Goal: Entertainment & Leisure: Consume media (video, audio)

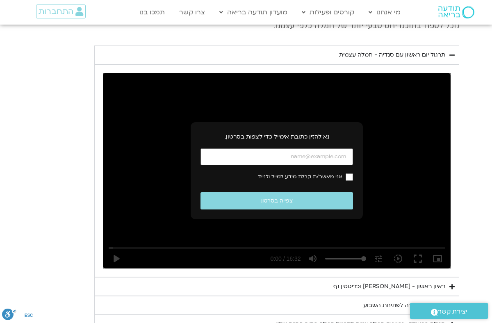
scroll to position [1250, 0]
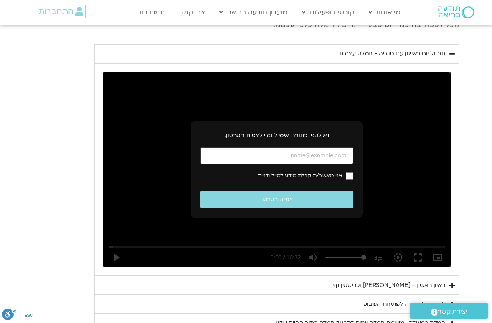
click at [340, 147] on input "כתובת אימייל" at bounding box center [276, 155] width 152 height 17
type input "ש"
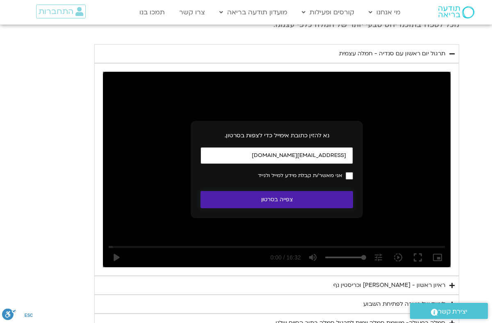
type input "[EMAIL_ADDRESS][DOMAIN_NAME]"
click at [316, 191] on button "צפייה בסרטון" at bounding box center [276, 200] width 152 height 18
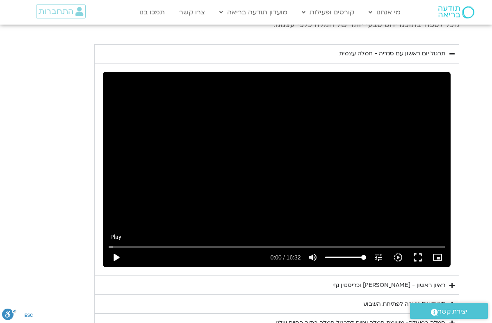
click at [114, 248] on button "play_arrow" at bounding box center [116, 258] width 20 height 20
click at [416, 248] on button "fullscreen" at bounding box center [418, 258] width 20 height 20
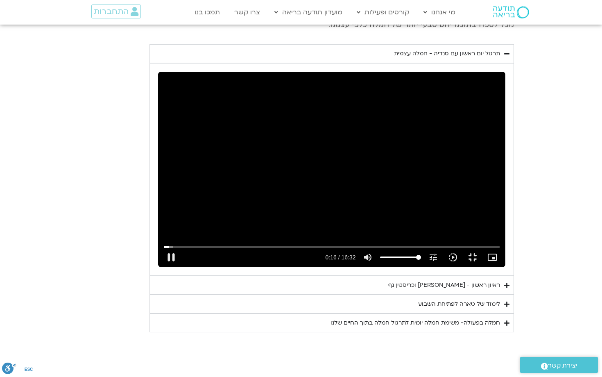
type input "16.438802"
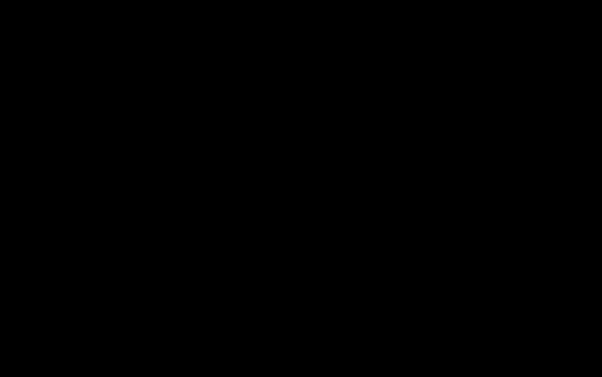
click at [491, 322] on button "fullscreen_exit" at bounding box center [567, 367] width 20 height 20
click at [182, 220] on div "Skip Ad 15:35 pause 0:16 / 16:32 volume_up Mute tune Resolution Auto 240p slow_…" at bounding box center [301, 188] width 602 height 377
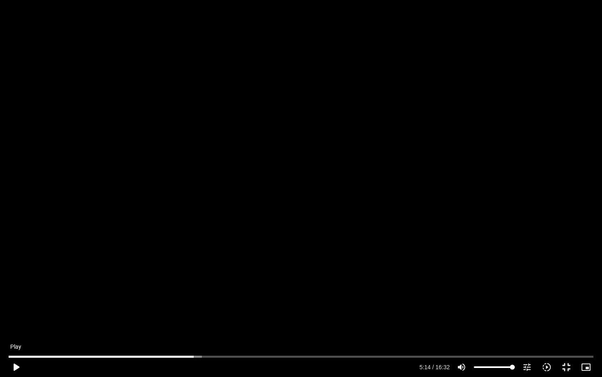
click at [16, 322] on button "play_arrow" at bounding box center [16, 367] width 20 height 20
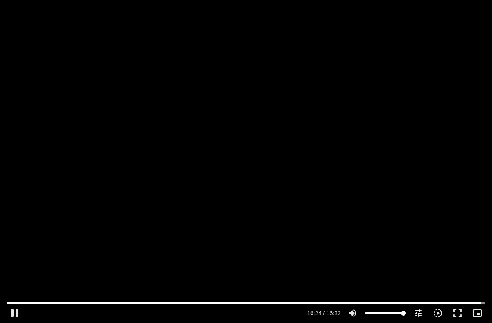
type input "984.561221"
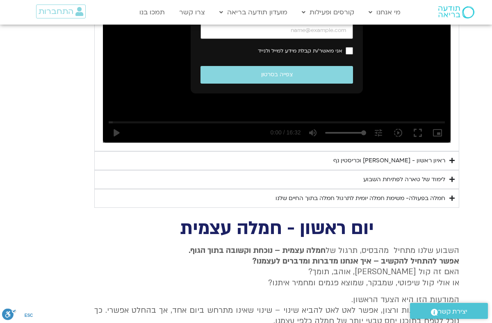
scroll to position [955, 0]
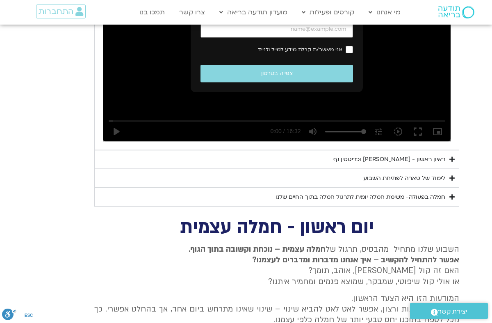
click at [434, 173] on div "לימוד של טארה לפתיחת השבוע" at bounding box center [404, 178] width 82 height 10
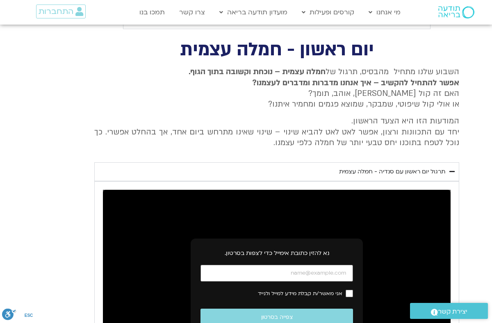
scroll to position [711, 0]
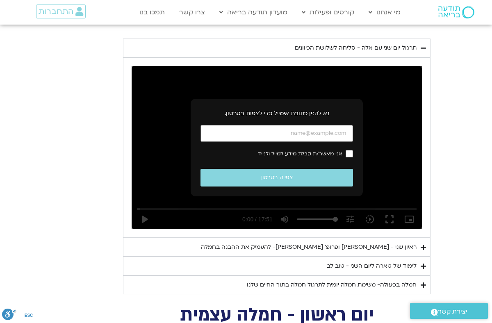
scroll to position [432, 0]
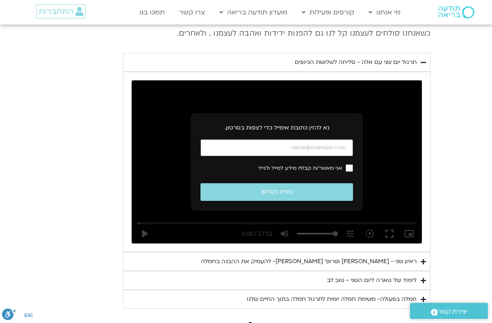
click at [387, 275] on div "לימוד של טארה ליום השני - טוב לב" at bounding box center [372, 280] width 90 height 10
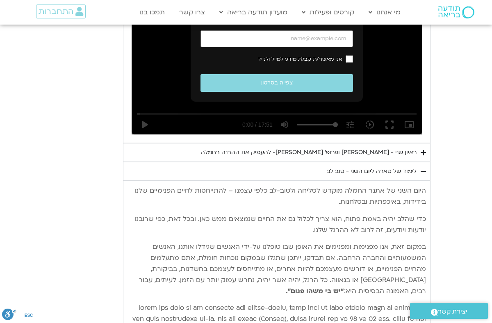
scroll to position [540, 0]
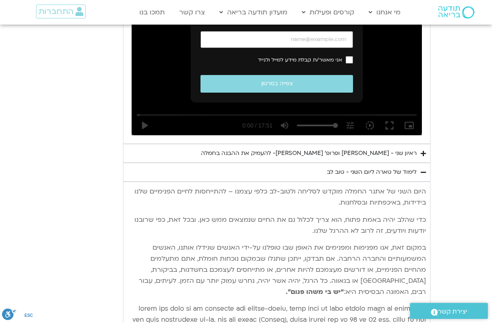
click at [349, 282] on p "במקום זאת, אנו מפנימות ומפנימים את האופן שבו טופלנו על-ידי האנשים שגידלו אותנו,…" at bounding box center [276, 269] width 298 height 55
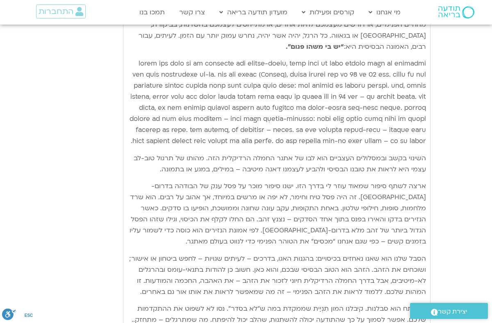
scroll to position [786, 0]
click at [325, 107] on p "Accordion. Open links with Enter or Space, close with Escape, and navigate with…" at bounding box center [276, 101] width 298 height 89
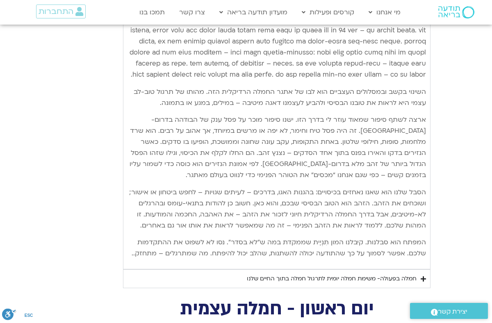
scroll to position [868, 0]
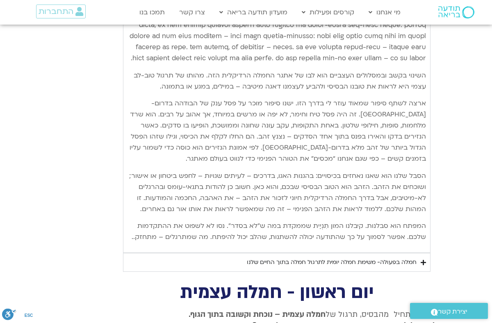
click at [283, 262] on div "חמלה בפעולה- משימת חמלה יומית לתרגול חמלה בתוך החיים שלנו" at bounding box center [332, 262] width 170 height 10
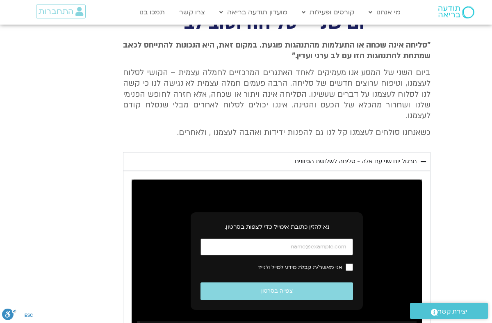
scroll to position [322, 0]
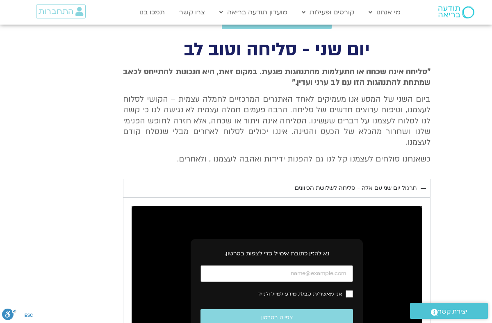
scroll to position [305, 0]
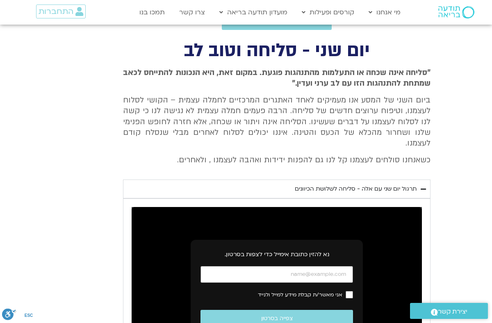
click at [348, 184] on div "תרגול יום שני עם אלה - סליחה לשלושת הכיוונים" at bounding box center [356, 189] width 122 height 10
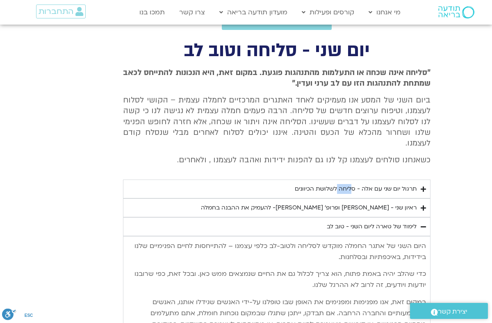
click at [348, 184] on div "תרגול יום שני עם אלה - סליחה לשלושת הכיוונים" at bounding box center [356, 189] width 122 height 10
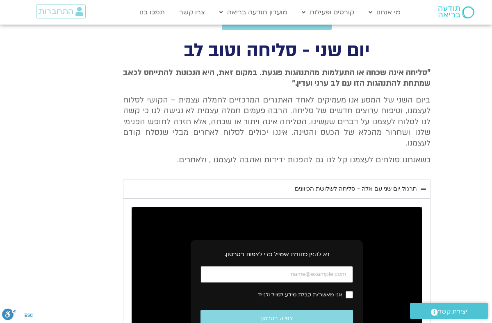
click at [298, 267] on input "כתובת אימייל" at bounding box center [276, 274] width 152 height 17
type input "992.52"
type input "[EMAIL_ADDRESS][DOMAIN_NAME]"
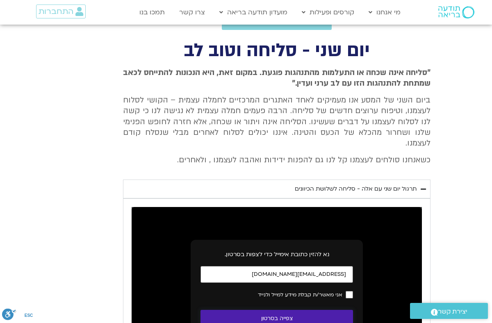
click at [308, 310] on button "צפייה בסרטון" at bounding box center [276, 319] width 152 height 18
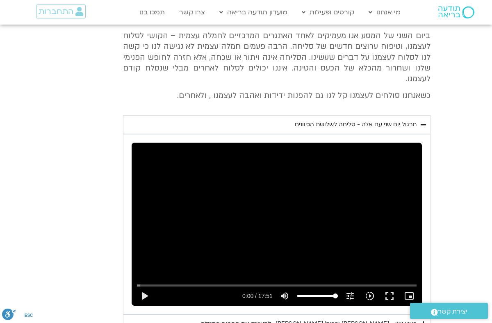
scroll to position [371, 0]
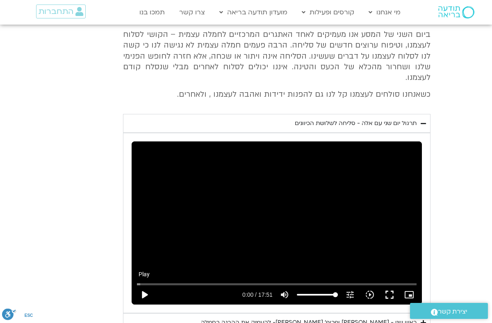
click at [146, 285] on button "play_arrow" at bounding box center [144, 295] width 20 height 20
type input "992.52"
type input "0.02689"
type input "992.52"
type input "0.153279"
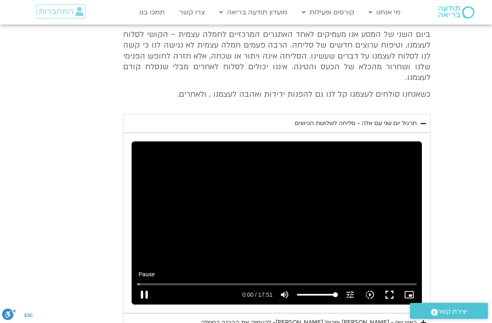
type input "992.52"
type input "0.382443"
type input "992.52"
type input "0.497526"
type input "992.52"
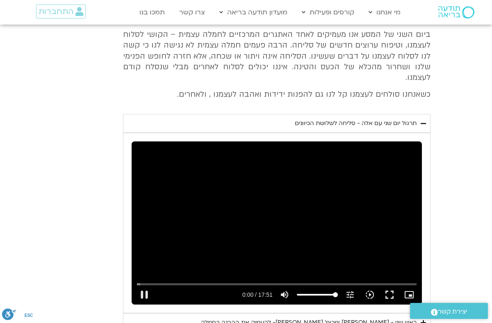
type input "0.634483"
type input "992.52"
type input "0.658925"
type input "992.52"
type input "0.880881"
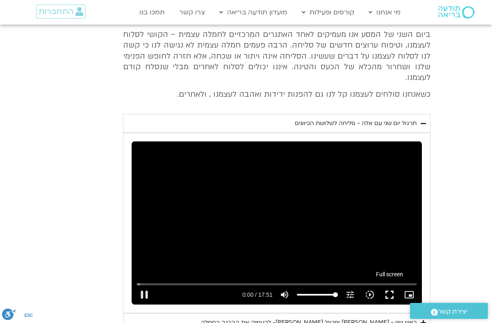
type input "992.52"
type input "1.014675"
type input "992.52"
type input "1.130949"
type input "992.52"
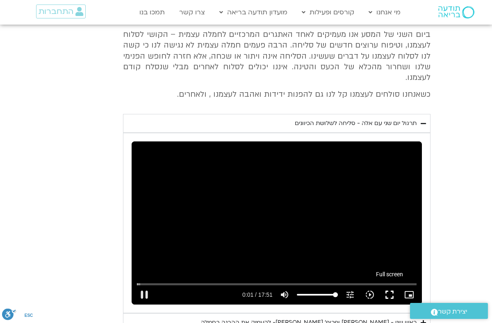
type input "1.267646"
type input "992.52"
type input "1.38166"
type input "992.52"
type input "1.518526"
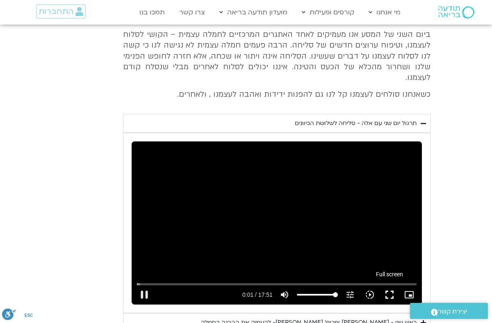
type input "992.52"
type input "1.630655"
type input "992.52"
type input "1.748067"
type input "992.52"
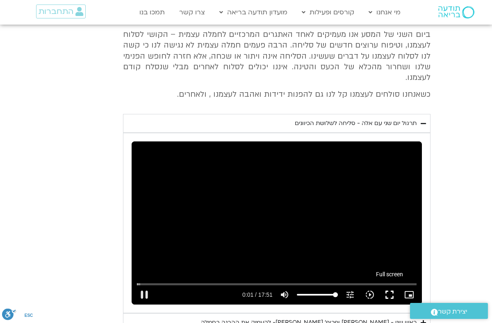
type input "1.897802"
type input "992.52"
type input "1.997584"
type input "992.52"
type input "2.048419"
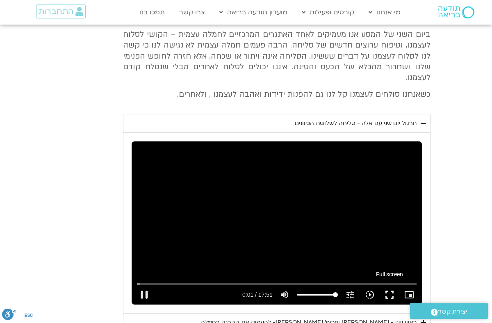
type input "992.52"
click at [388, 285] on button "fullscreen" at bounding box center [389, 295] width 20 height 20
type input "2.174038"
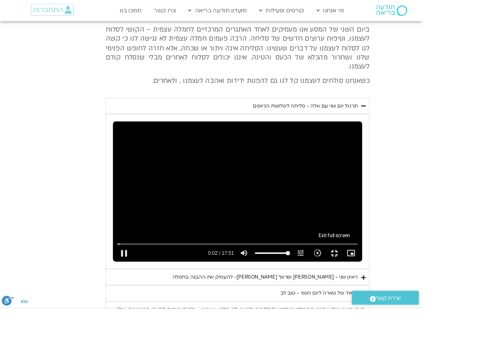
type input "992.52"
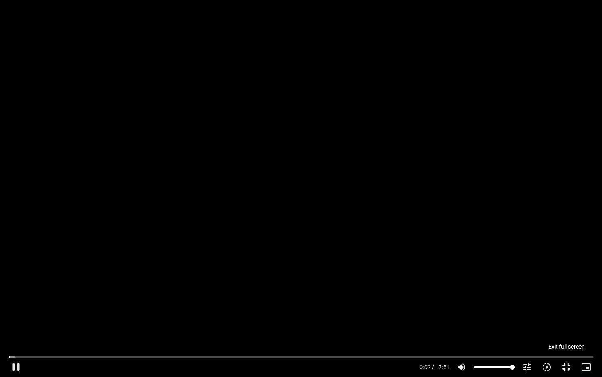
type input "2.29954"
type input "992.52"
type input "2.425752"
type input "992.52"
type input "2.55166"
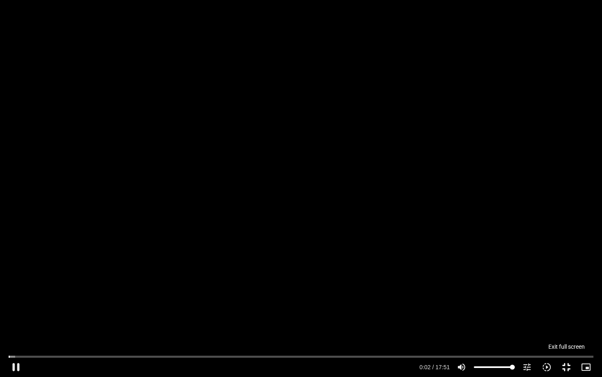
type input "992.52"
type input "2.677836"
type input "992.52"
type input "2.848659"
type input "992.52"
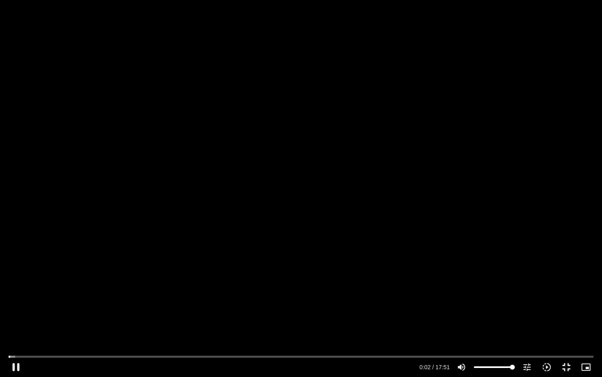
type input "2.930209"
type input "992.52"
type input "3.057013"
type input "992.52"
type input "3.182834"
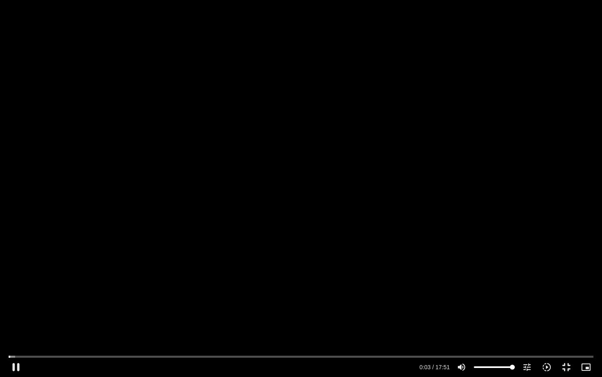
type input "992.52"
type input "3.309673"
type input "992.52"
type input "3.434838"
type input "992.52"
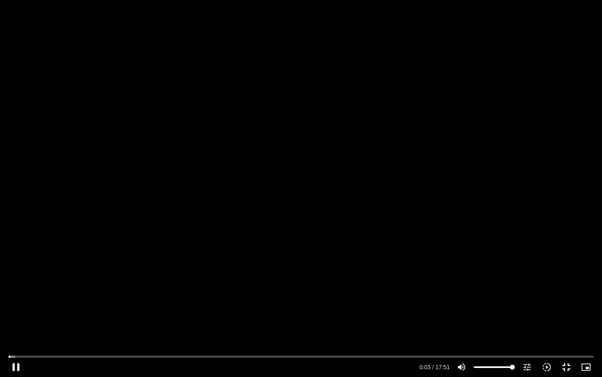
type input "3.560652"
type input "992.52"
type input "3.686266"
type input "992.52"
type input "3.81263"
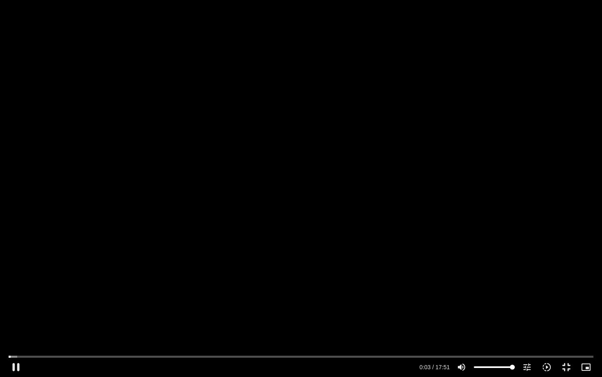
type input "992.52"
type input "3.938305"
type input "992.52"
type input "4.066616"
type input "992.52"
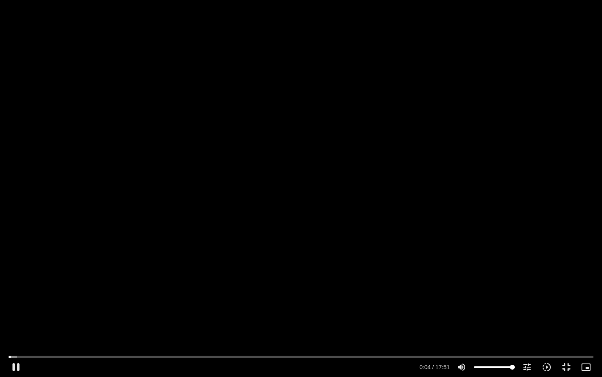
type input "4.192525"
type input "992.52"
type input "4.318584"
type input "992.52"
type input "4.444832"
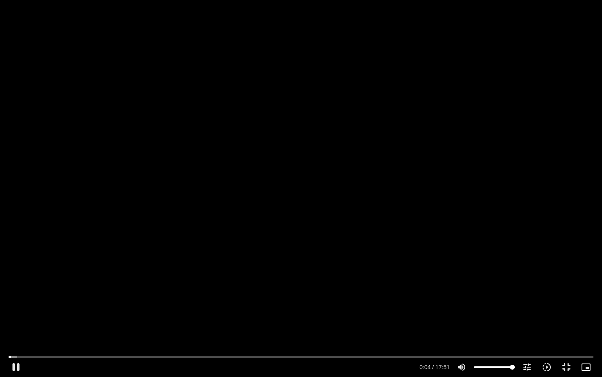
type input "992.52"
type input "4.571224"
type input "992.52"
type input "4.697805"
type input "992.52"
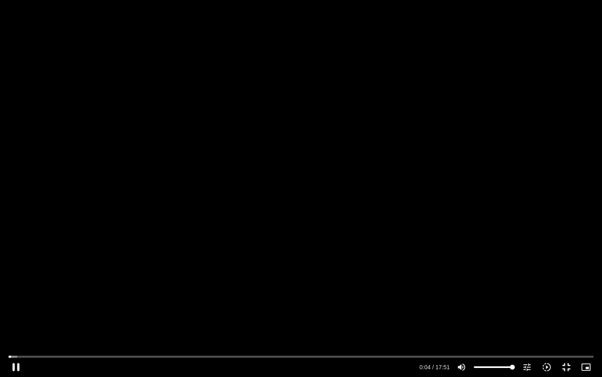
type input "4.823672"
type input "992.52"
type input "4.948735"
type input "992.52"
type input "5.075896"
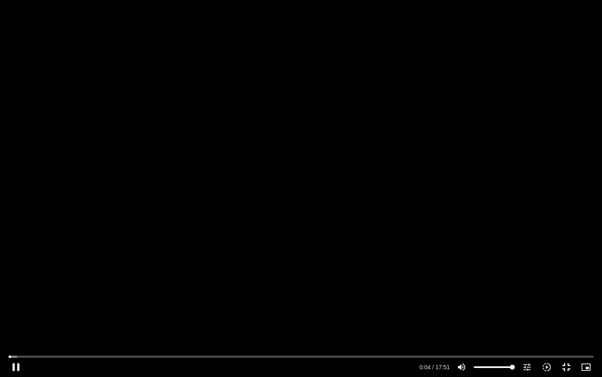
type input "992.52"
type input "5.201988"
type input "992.52"
type input "5.327748"
type input "992.52"
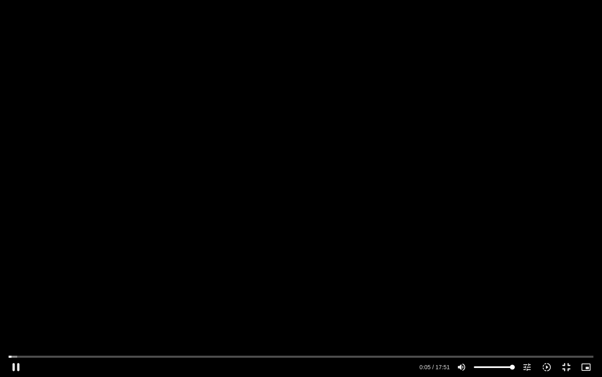
type input "5.45346"
type input "992.52"
type input "5.579578"
type input "992.52"
type input "5.705899"
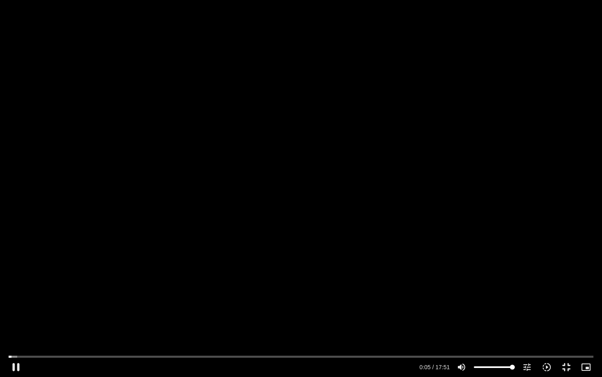
type input "992.52"
type input "5.831905"
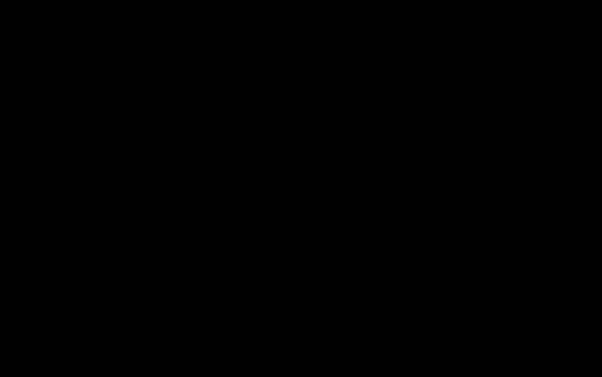
type input "992.52"
type input "359.63349"
type input "992.52"
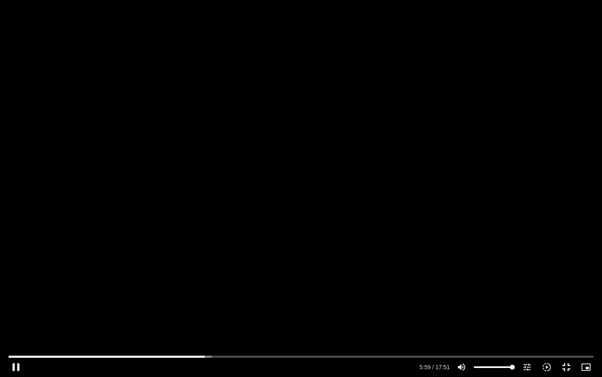
type input "359.713696"
type input "992.52"
type input "359.763359"
type input "992.52"
type input "359.888482"
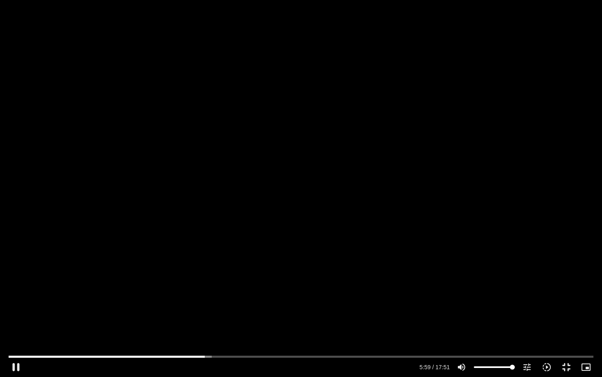
type input "992.52"
type input "360.016794"
type input "992.52"
type input "360.142789"
type input "992.52"
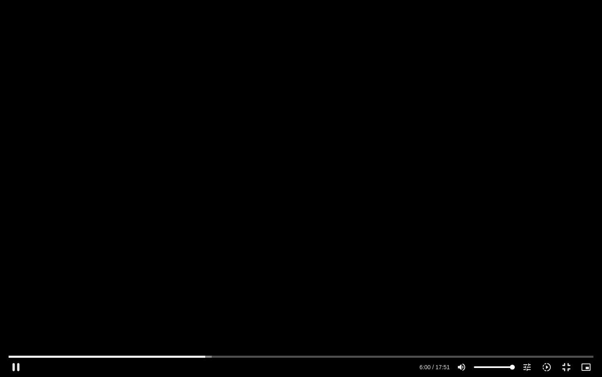
type input "360.26837"
type input "992.52"
type input "360.394655"
type input "992.52"
type input "360.519742"
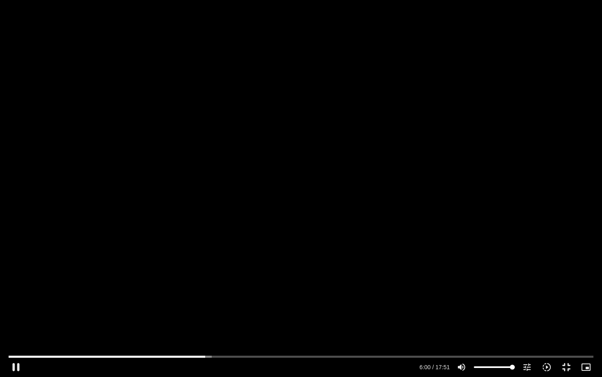
type input "992.52"
type input "360.645017"
type input "992.52"
type input "360.771923"
type input "992.52"
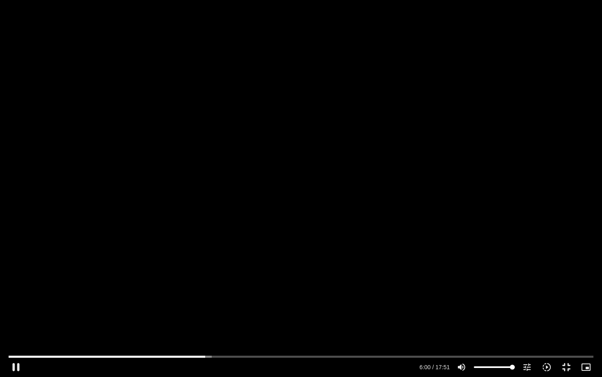
type input "360.899369"
type input "992.52"
type input "361.02574"
type input "992.52"
type input "361.151888"
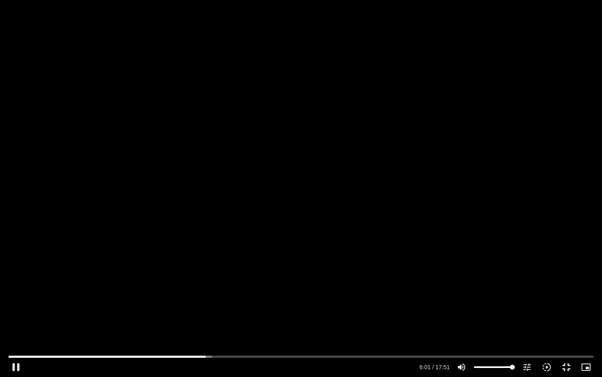
type input "992.52"
type input "361.27726"
type input "992.52"
type input "361.403508"
type input "992.52"
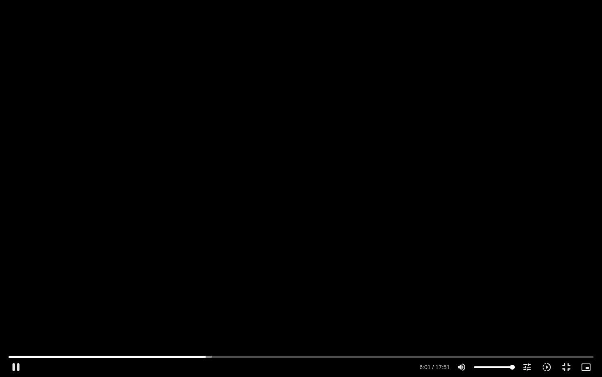
type input "361.529064"
type input "992.52"
type input "361.654618"
type input "992.52"
type input "361.779866"
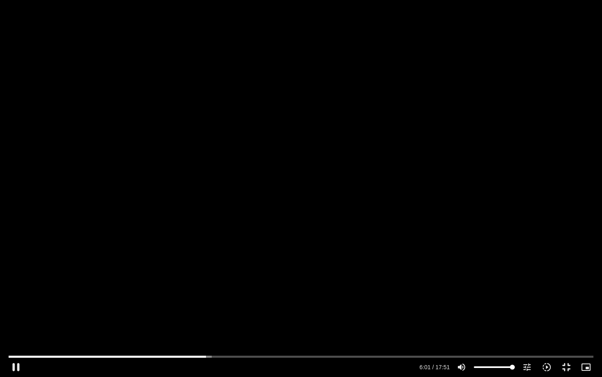
type input "992.52"
type input "361.905198"
type input "992.52"
type input "362.032763"
type input "992.52"
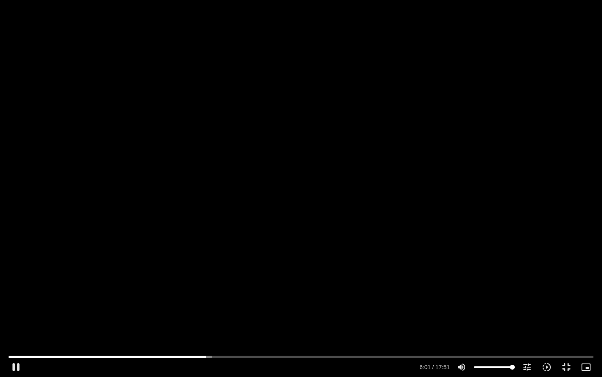
type input "362.157802"
type input "992.52"
type input "362.283555"
type input "992.52"
type input "362.409025"
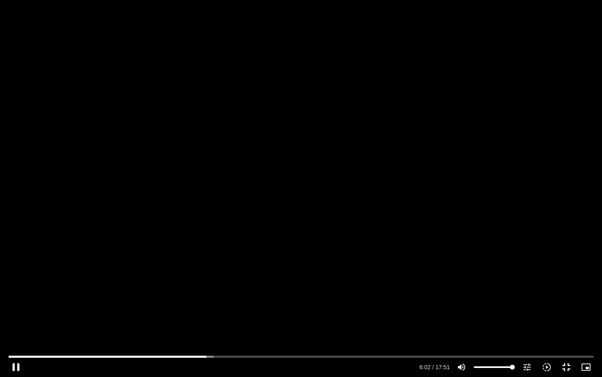
type input "992.52"
type input "362.534795"
type input "992.52"
type input "362.660578"
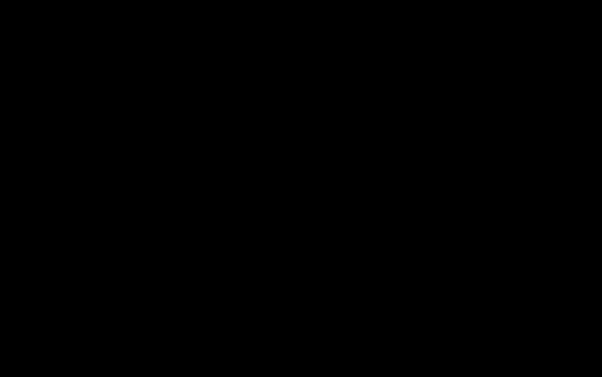
type input "992.52"
type input "547.096835"
type input "992.52"
type input "547.119558"
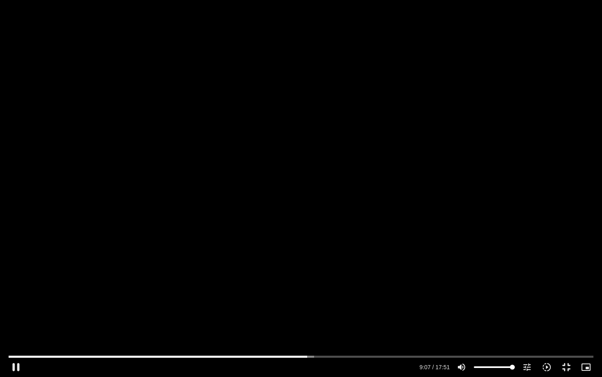
type input "992.52"
type input "547.248553"
type input "992.52"
type input "547.496079"
type input "992.52"
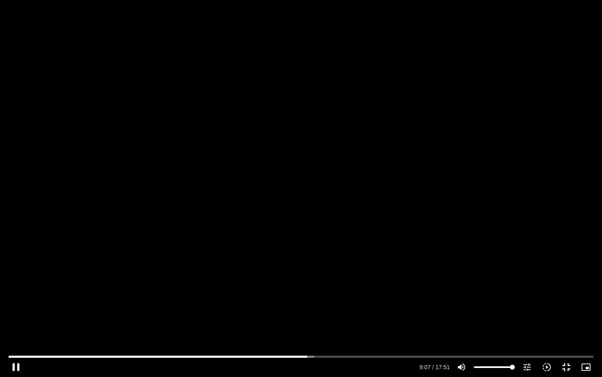
type input "547.5969"
type input "992.52"
type input "547.625903"
type input "992.52"
type input "547.751608"
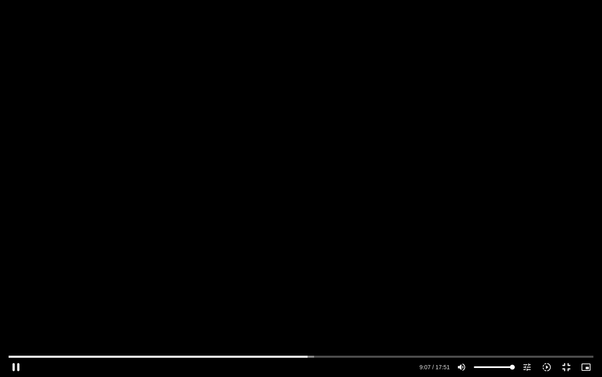
type input "992.52"
type input "547.9966"
type input "992.52"
type input "548.046643"
type input "992.52"
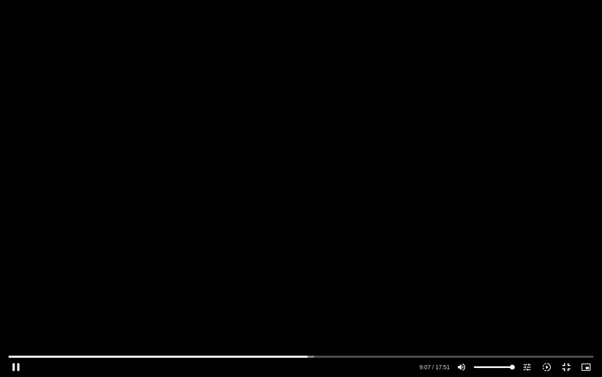
type input "548.131085"
type input "992.52"
type input "548.381345"
type input "992.52"
type input "548.496652"
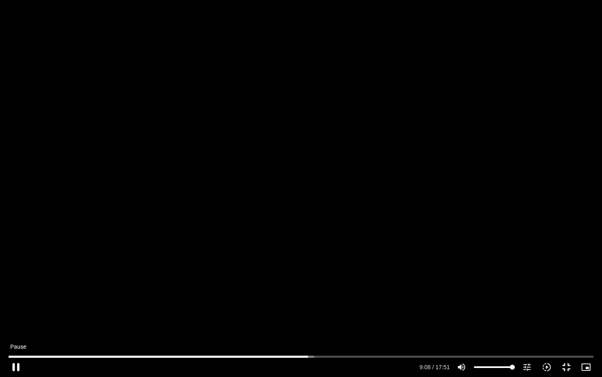
type input "992.52"
type input "548.632978"
type input "992.52"
type input "548.74742"
type input "992.52"
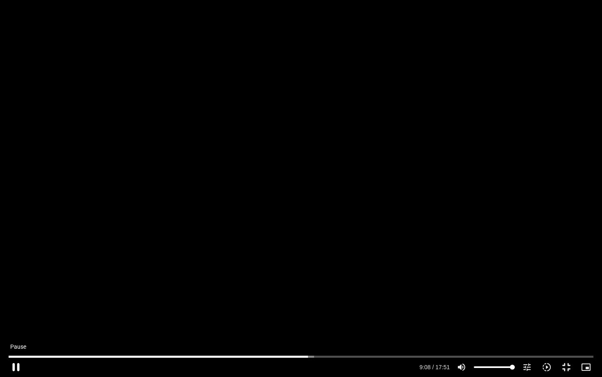
type input "548.879575"
type input "992.52"
type input "549.013518"
type input "992.52"
type input "549.096745"
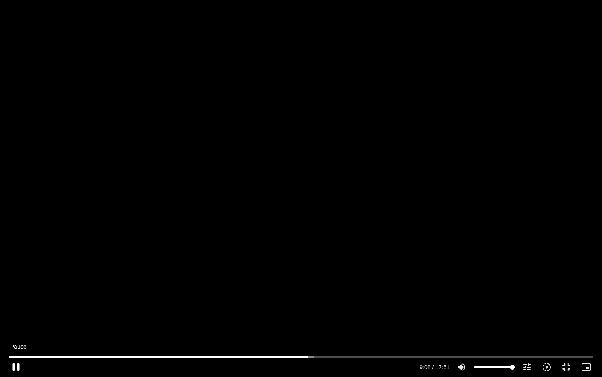
type input "992.52"
type input "549.142791"
type input "992.52"
type input "549.271043"
type input "992.52"
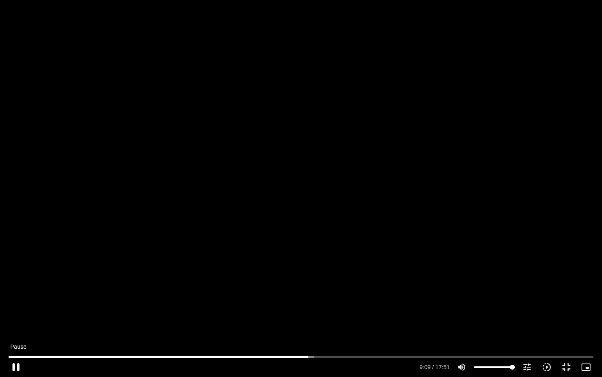
type input "549.399585"
type input "992.52"
click at [17, 322] on button "pause" at bounding box center [16, 367] width 20 height 20
type input "549.53676"
click at [17, 322] on button "play_arrow" at bounding box center [16, 367] width 20 height 20
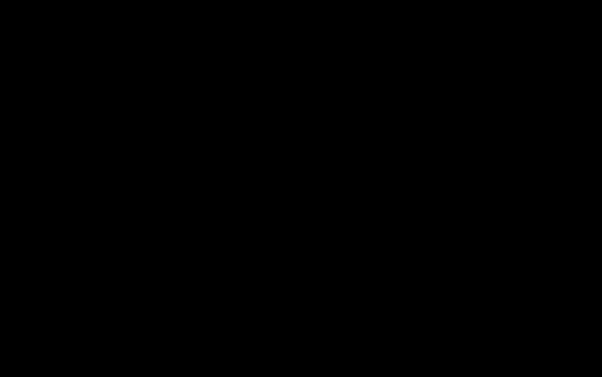
type input "992.52"
type input "956.346476"
type input "992.52"
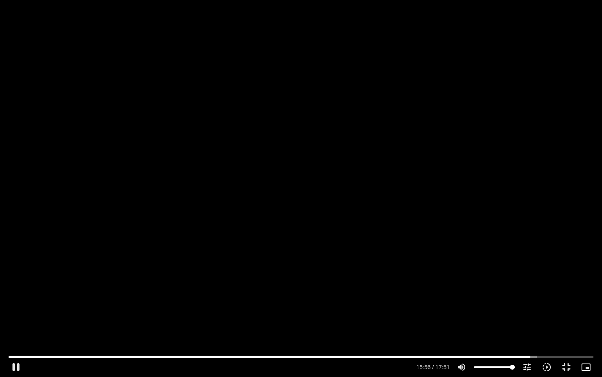
type input "956.461488"
click at [55, 268] on div "Skip Ad 0:13 pause 15:58 / 17:51 volume_up Mute tune Resolution Auto 720p slow_…" at bounding box center [301, 188] width 602 height 377
click at [11, 322] on button "play_arrow" at bounding box center [16, 367] width 20 height 20
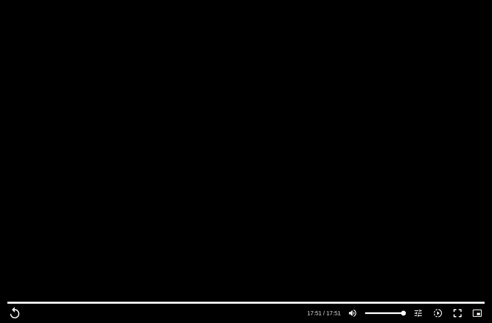
scroll to position [584, 0]
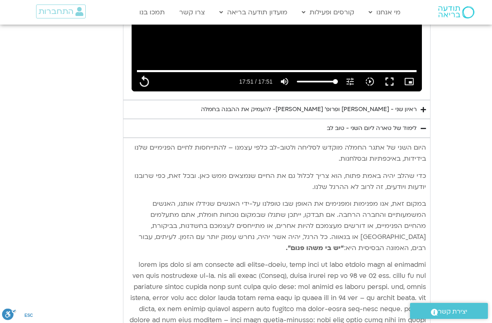
click at [316, 104] on div "ראיון שני - [PERSON_NAME] ופרופ׳ [PERSON_NAME]- להעמיק את ההבנה בחמלה" at bounding box center [309, 109] width 216 height 10
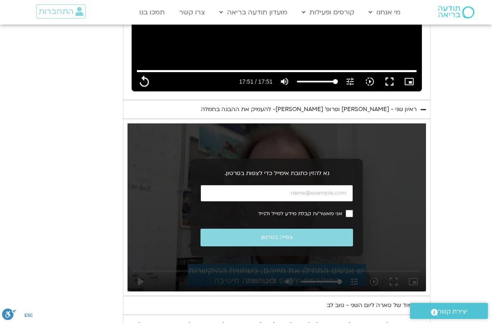
click at [292, 185] on input "כתובת אימייל" at bounding box center [276, 193] width 152 height 17
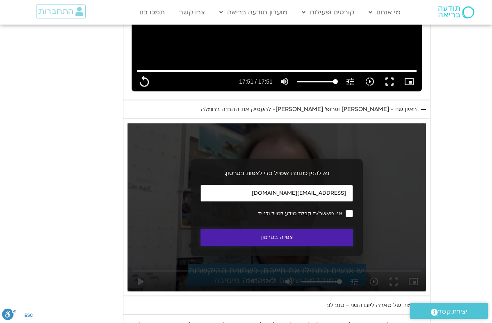
click at [325, 229] on button "צפייה בסרטון" at bounding box center [276, 238] width 152 height 18
